Goal: Find specific page/section: Find specific page/section

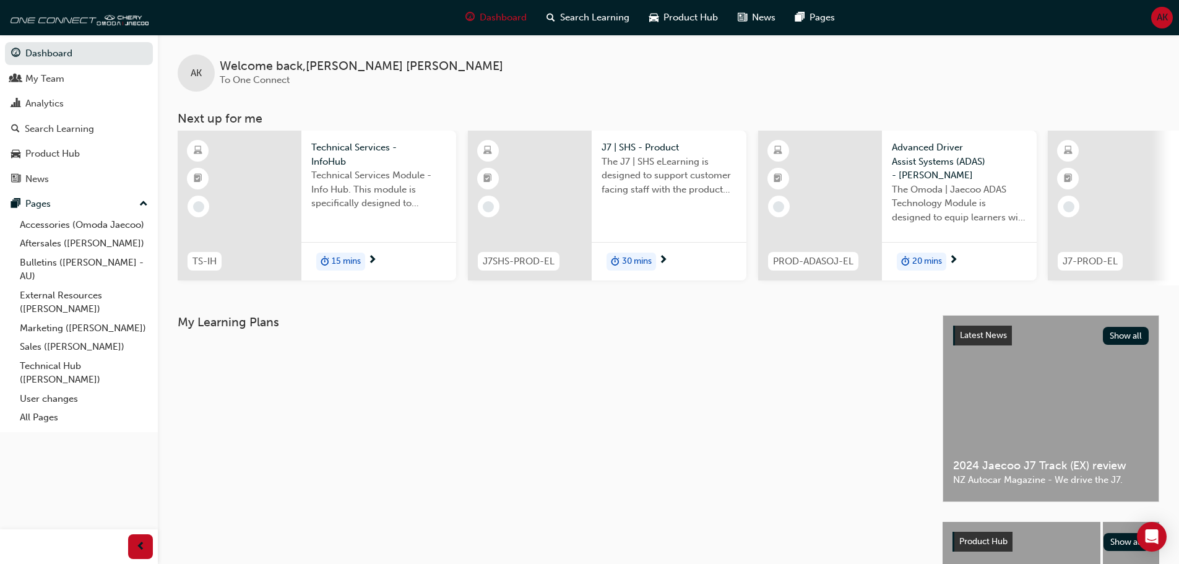
click at [1163, 14] on span "AK" at bounding box center [1162, 18] width 11 height 14
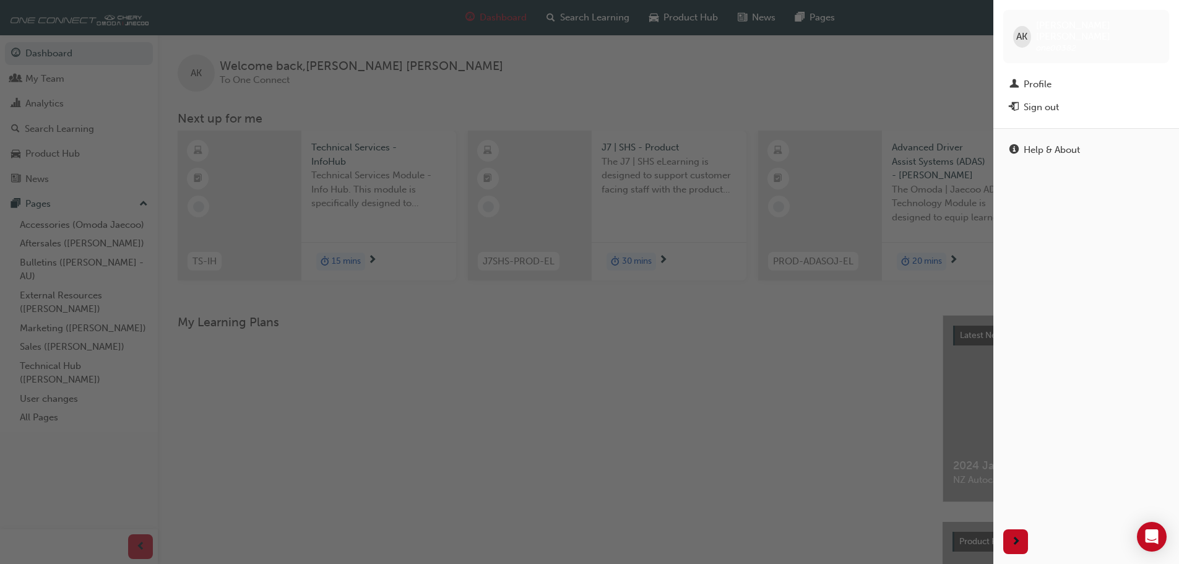
click at [1022, 30] on span "AK" at bounding box center [1021, 37] width 11 height 14
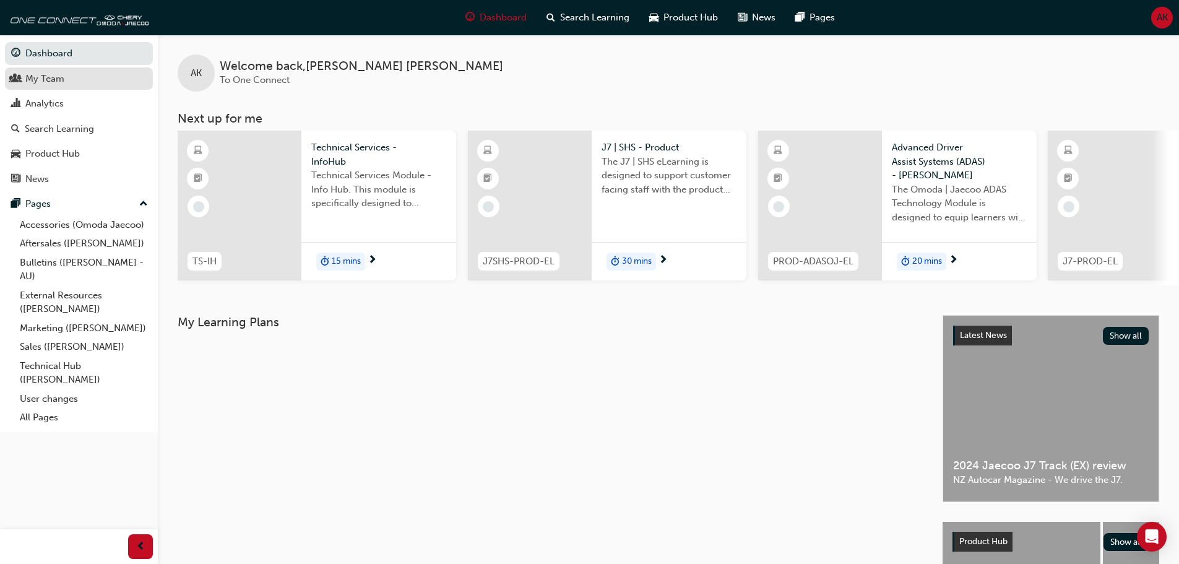
click at [43, 83] on div "My Team" at bounding box center [44, 79] width 39 height 14
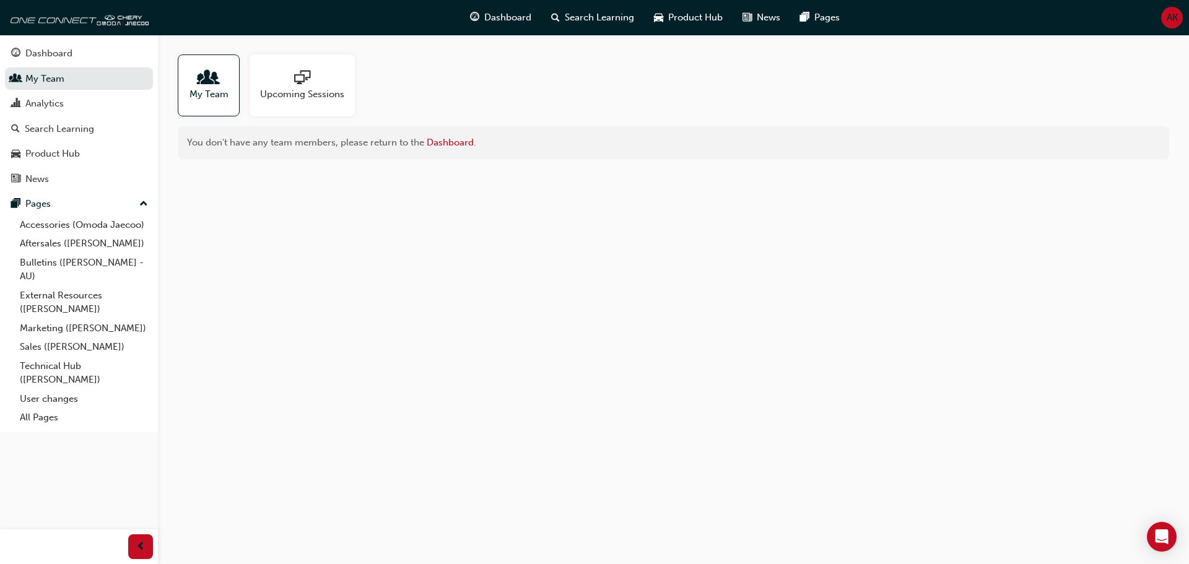
click at [212, 89] on span "My Team" at bounding box center [208, 94] width 39 height 14
click at [456, 142] on link "Dashboard" at bounding box center [450, 142] width 47 height 11
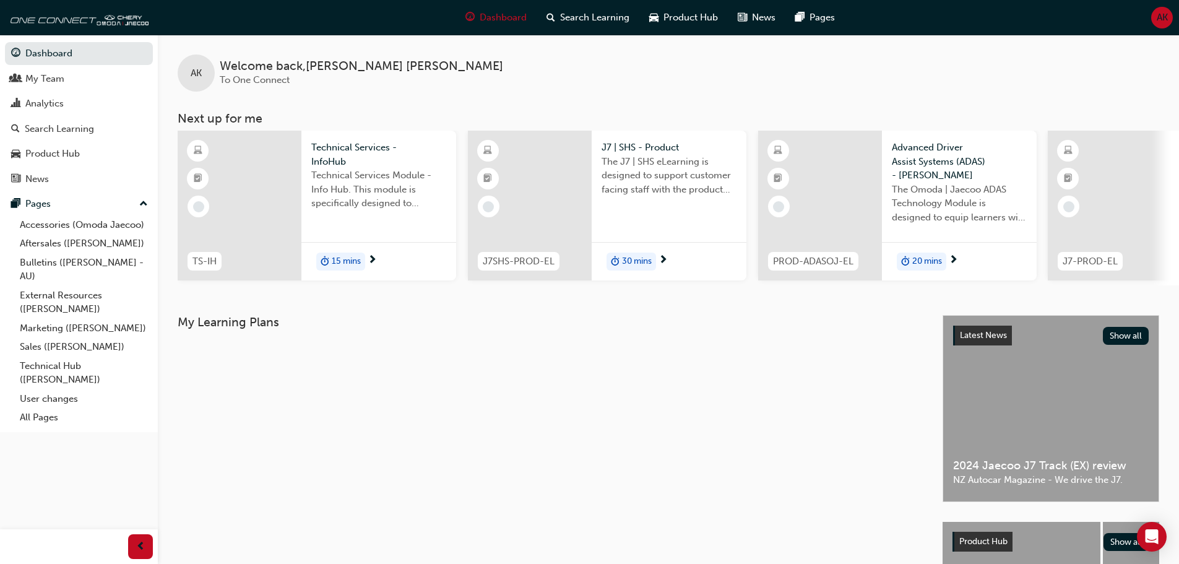
click at [1158, 17] on span "AK" at bounding box center [1162, 18] width 11 height 14
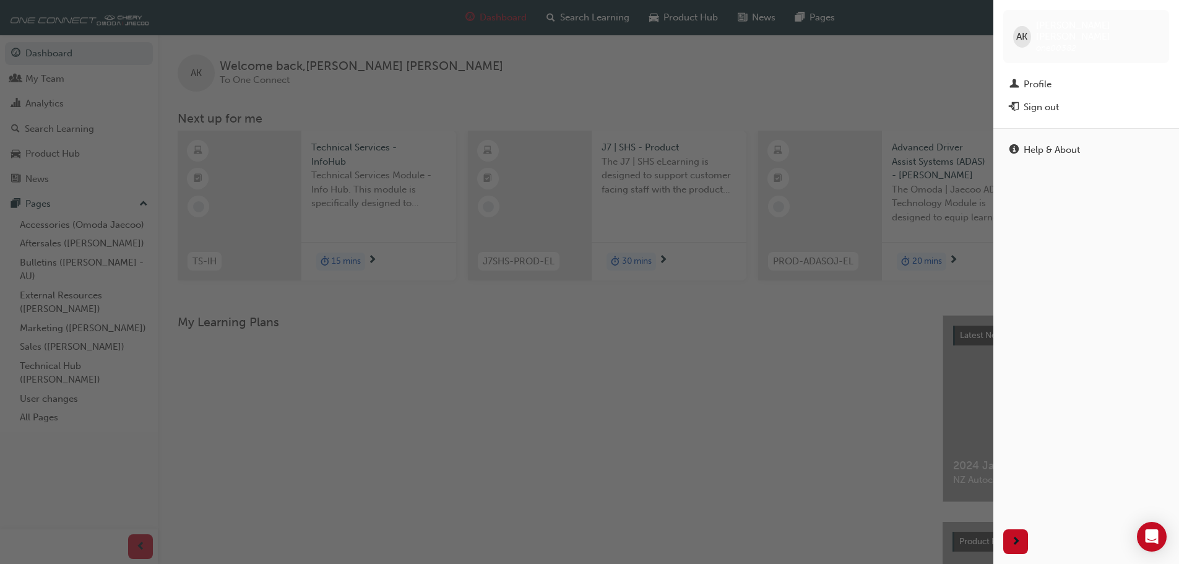
click at [1031, 35] on div "AK" at bounding box center [1022, 37] width 18 height 22
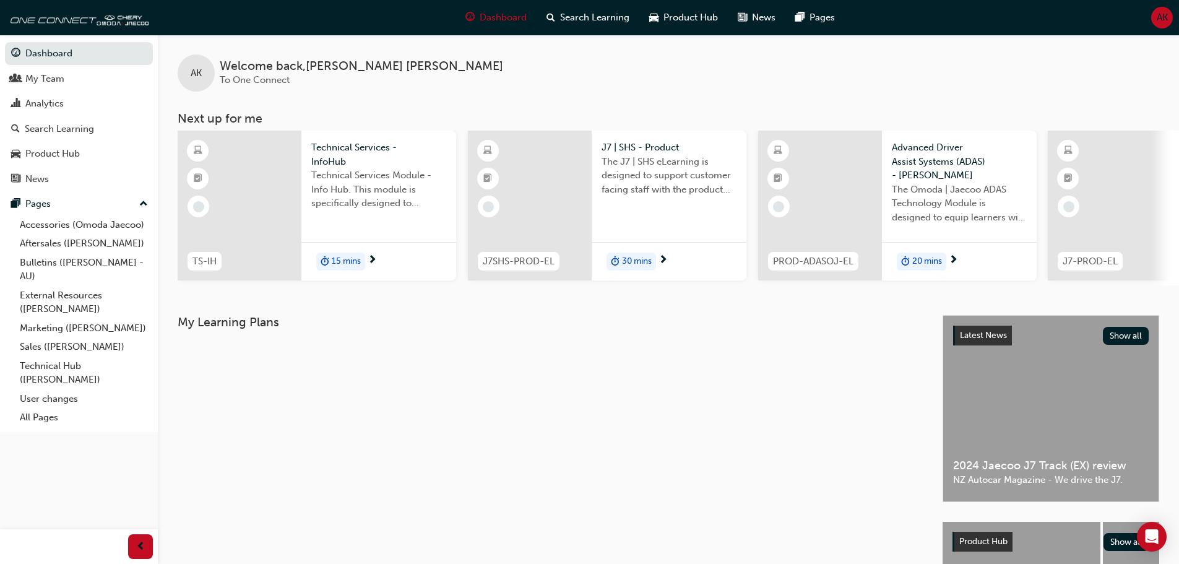
click at [1160, 12] on span "AK" at bounding box center [1162, 18] width 11 height 14
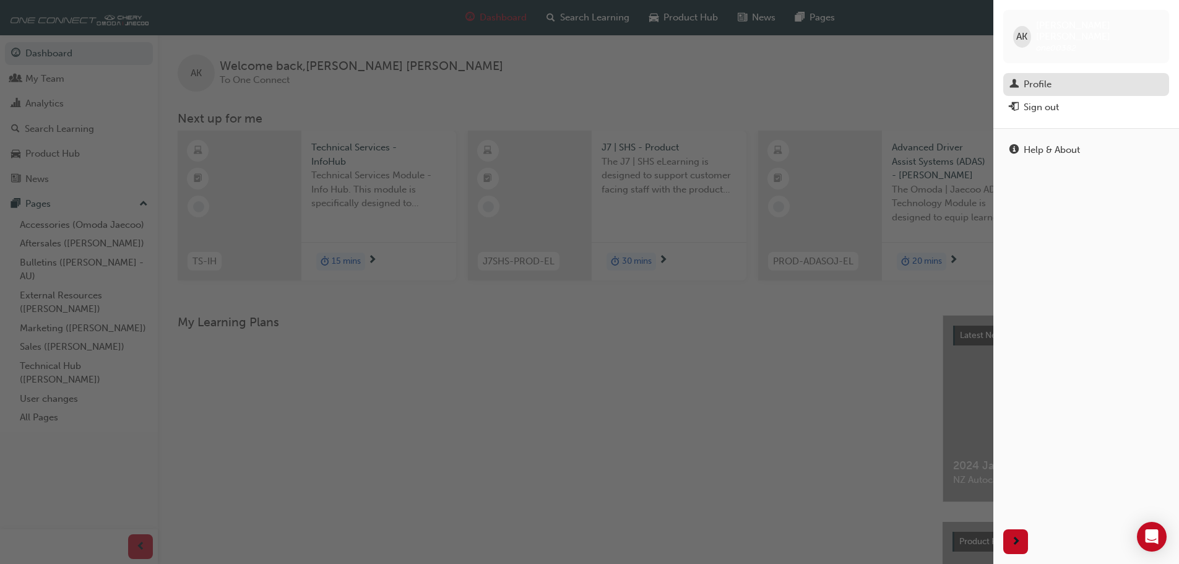
click at [1029, 77] on div "Profile" at bounding box center [1038, 84] width 28 height 14
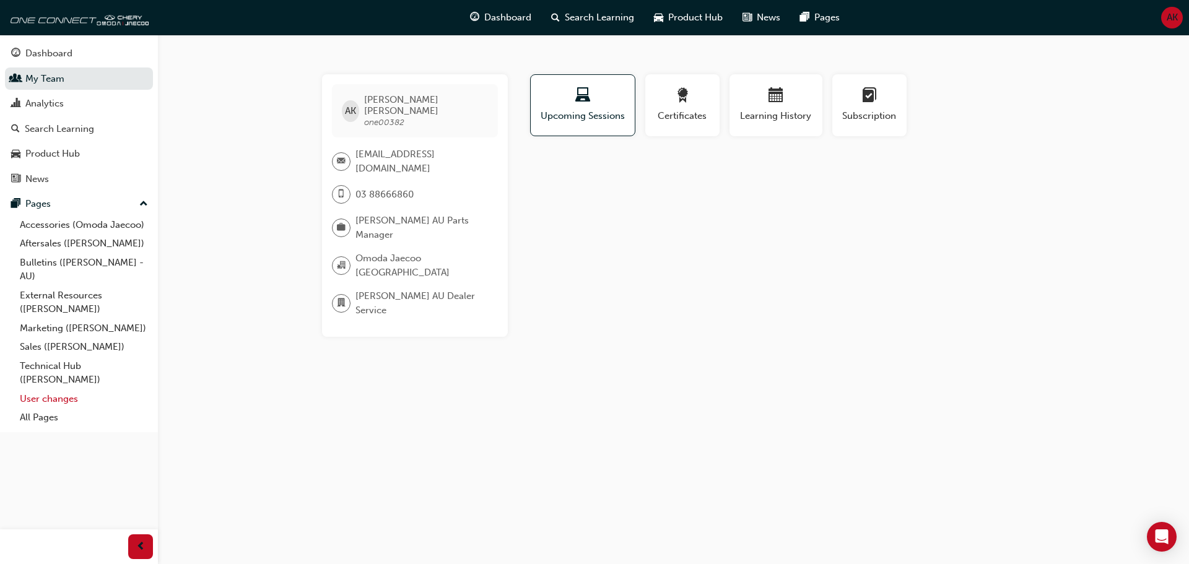
click at [64, 397] on link "User changes" at bounding box center [84, 398] width 138 height 19
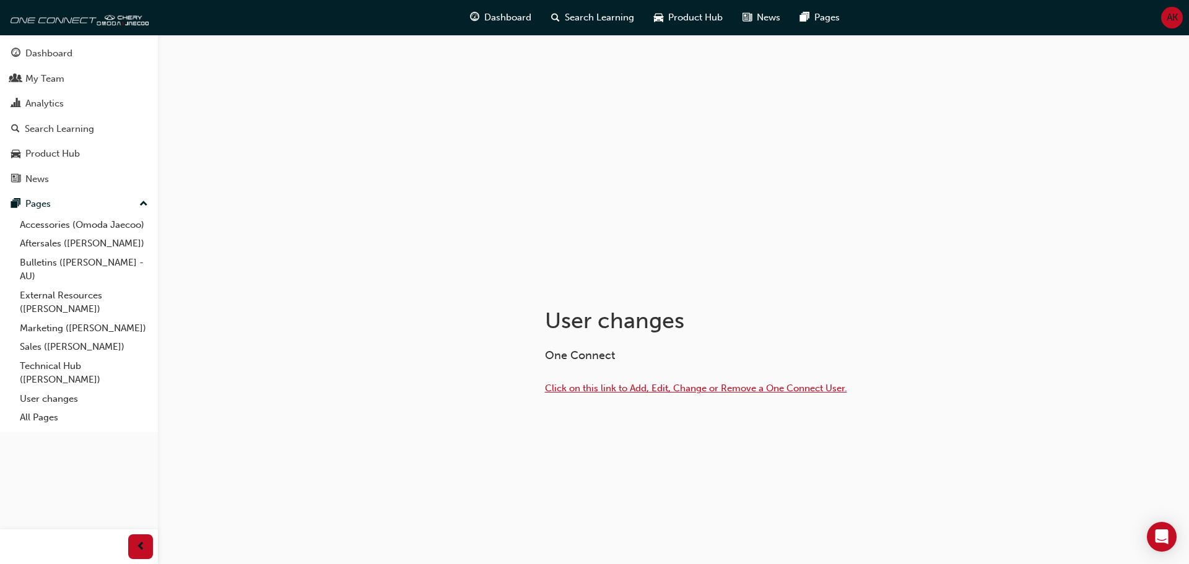
click at [618, 388] on span "Click on this link to Add, Edit, Change or Remove a One Connect User." at bounding box center [696, 388] width 302 height 11
click at [52, 55] on div "Dashboard" at bounding box center [48, 53] width 47 height 14
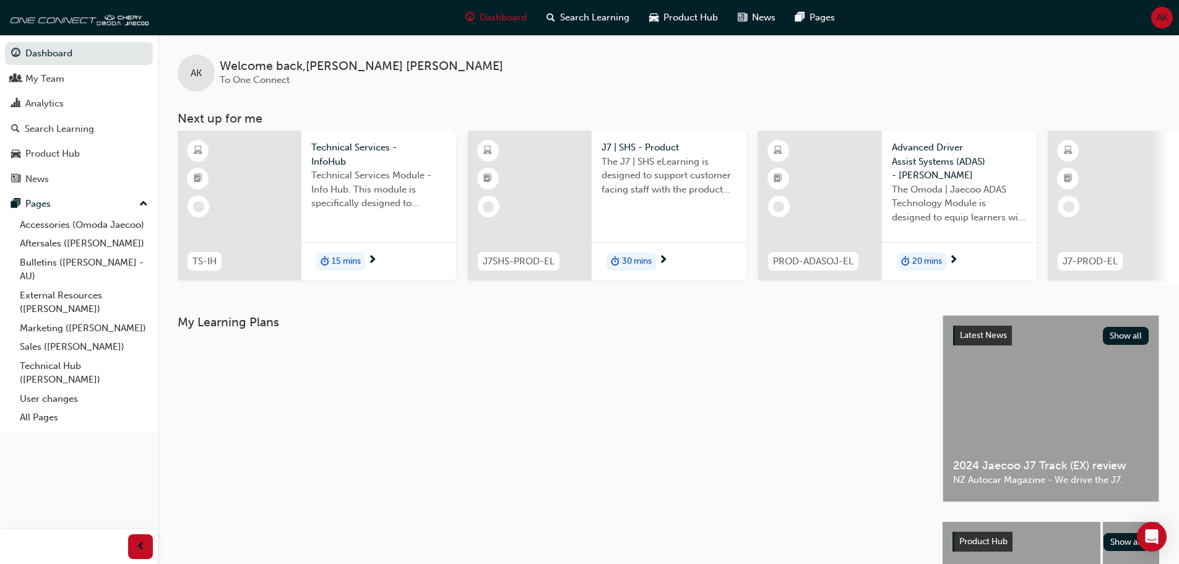
click at [197, 71] on span "AK" at bounding box center [196, 73] width 11 height 14
click at [1163, 20] on span "AK" at bounding box center [1162, 18] width 11 height 14
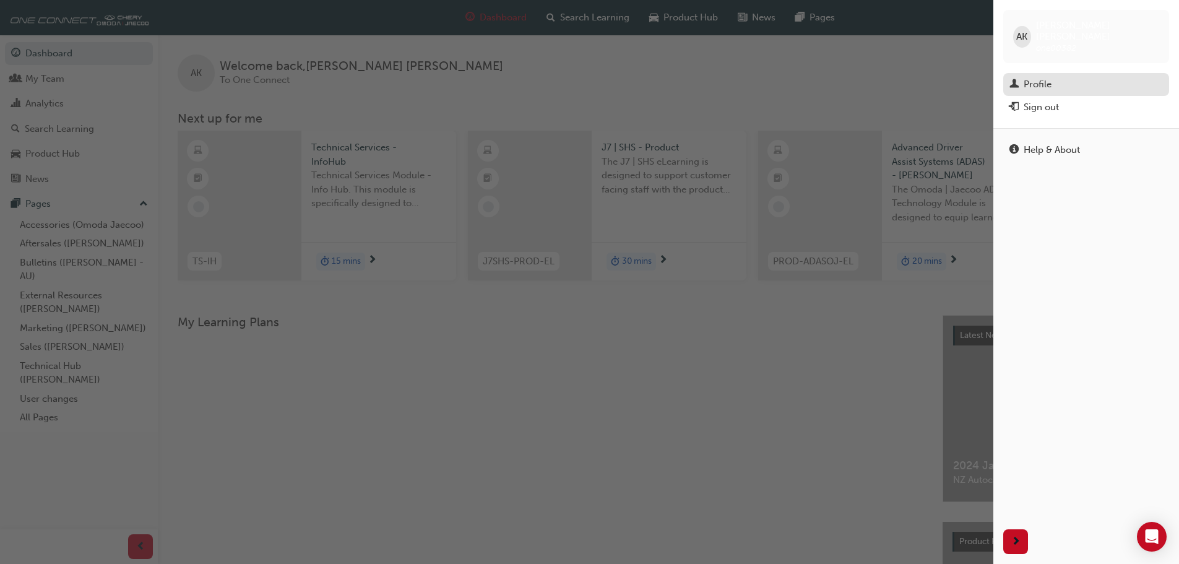
click at [1039, 77] on div "Profile" at bounding box center [1038, 84] width 28 height 14
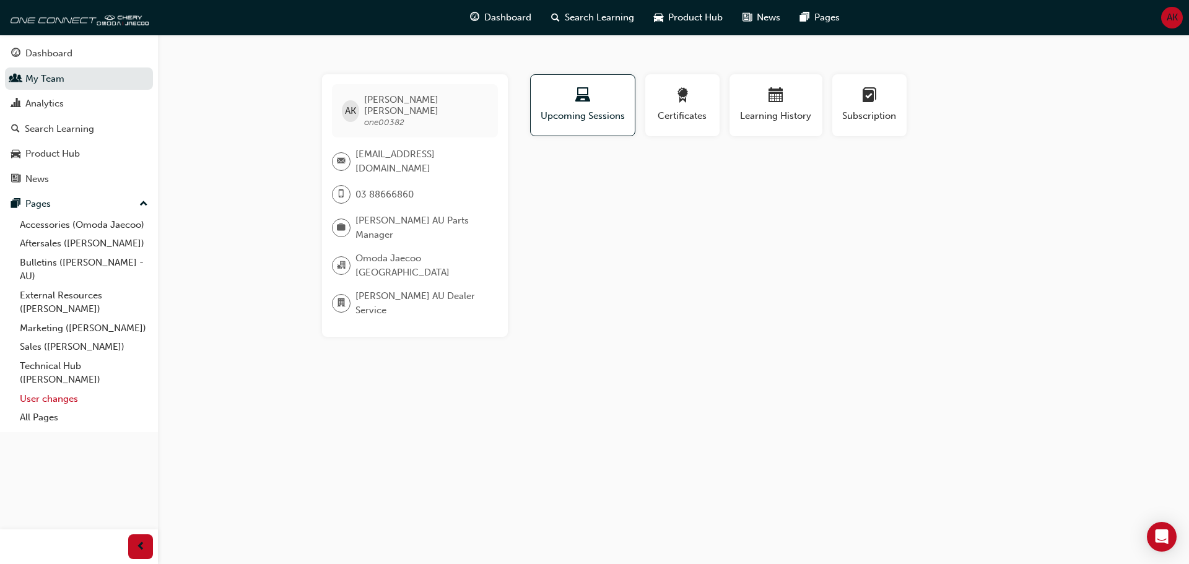
click at [53, 400] on link "User changes" at bounding box center [84, 398] width 138 height 19
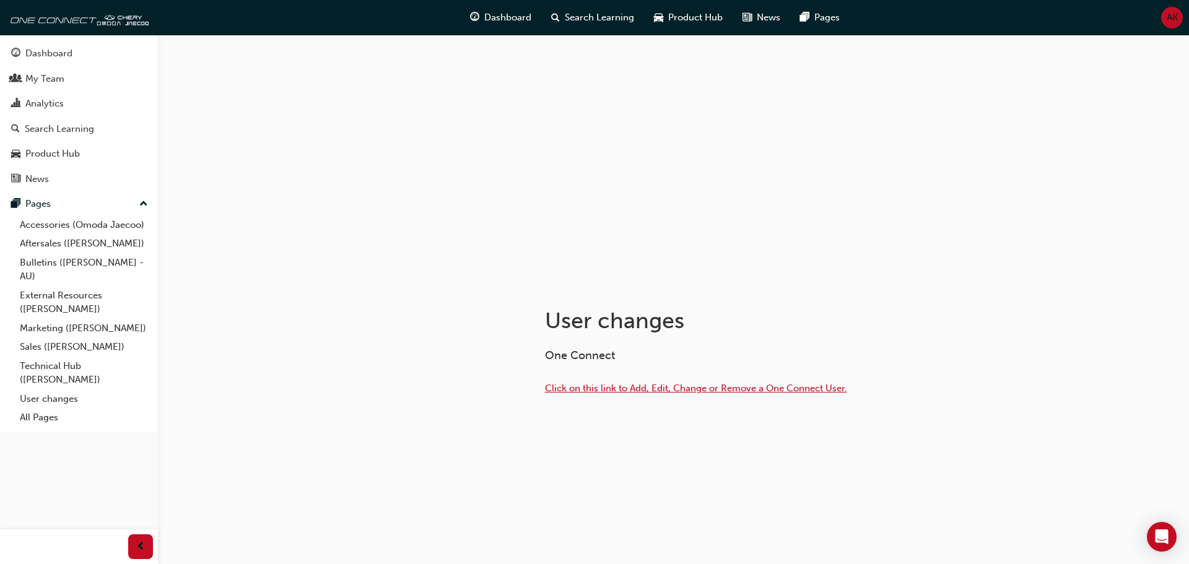
click at [595, 388] on span "Click on this link to Add, Edit, Change or Remove a One Connect User." at bounding box center [696, 388] width 302 height 11
